Goal: Book appointment/travel/reservation

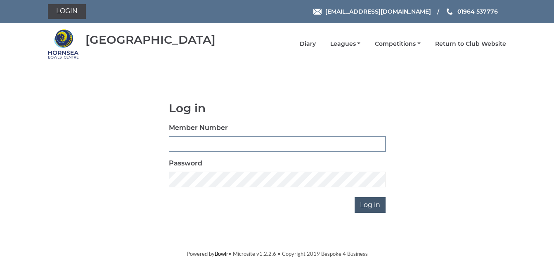
type input "1088"
click at [370, 206] on input "Log in" at bounding box center [369, 205] width 31 height 16
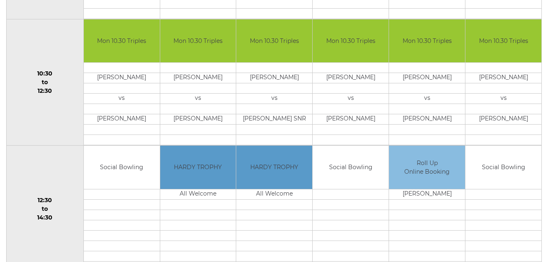
scroll to position [36, 0]
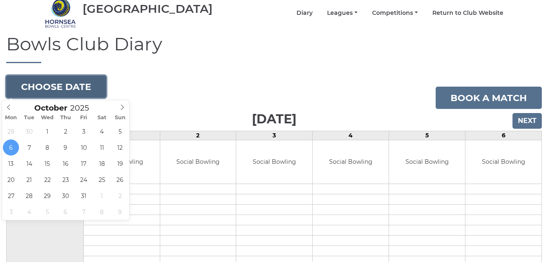
click at [64, 86] on button "Choose date" at bounding box center [56, 87] width 100 height 22
type input "2025-10-07"
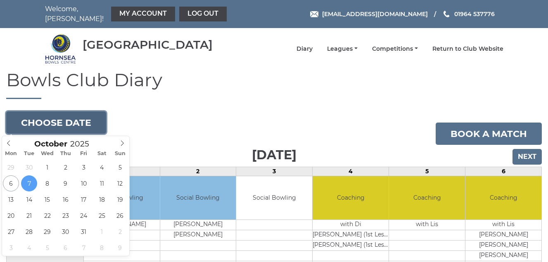
click at [56, 117] on button "Choose date" at bounding box center [56, 122] width 100 height 22
type input "2025-10-08"
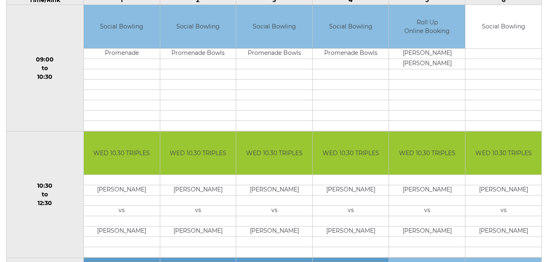
scroll to position [213, 0]
